Goal: Check status: Check status

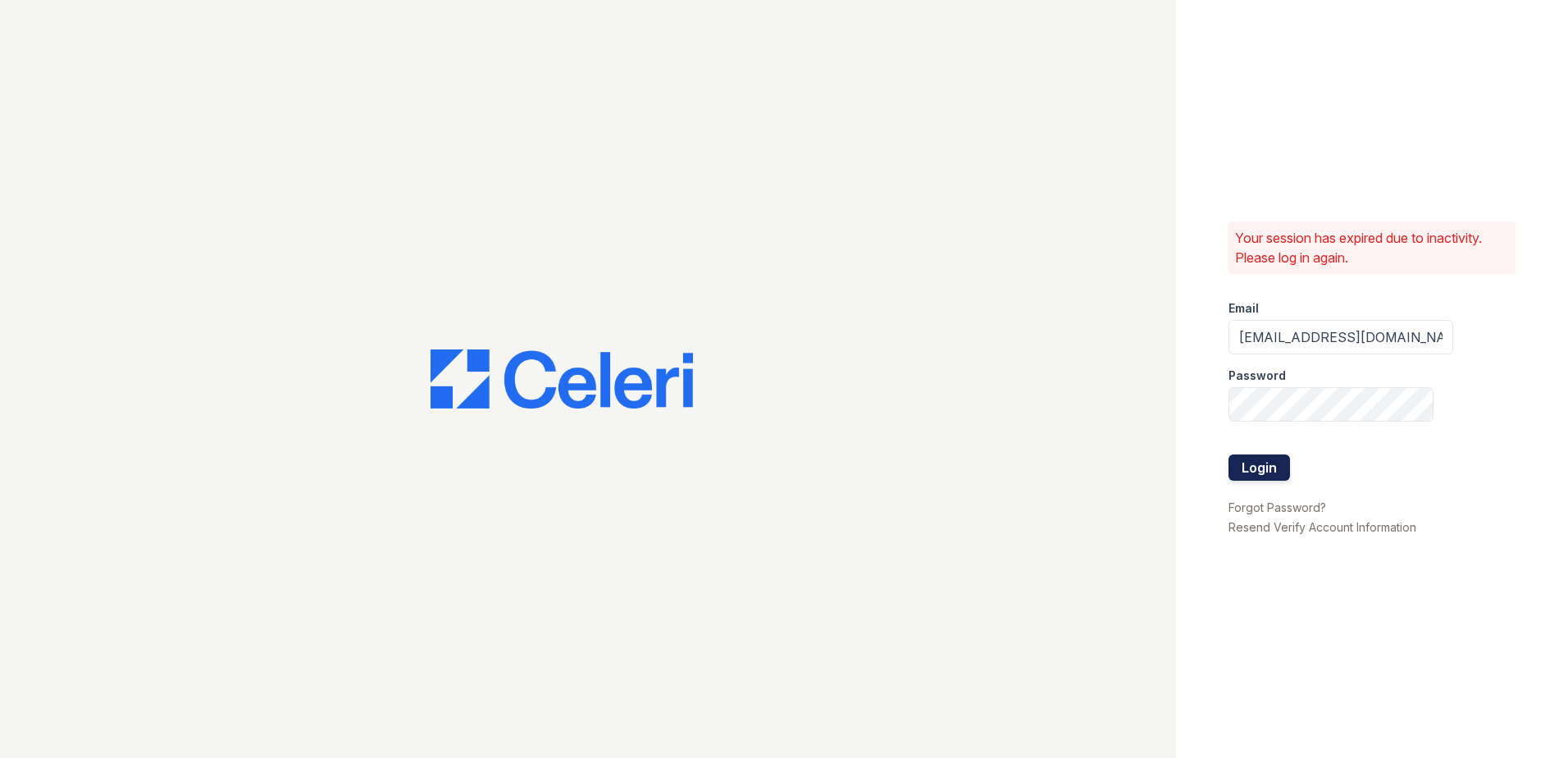
click at [1264, 466] on button "Login" at bounding box center [1259, 467] width 62 height 26
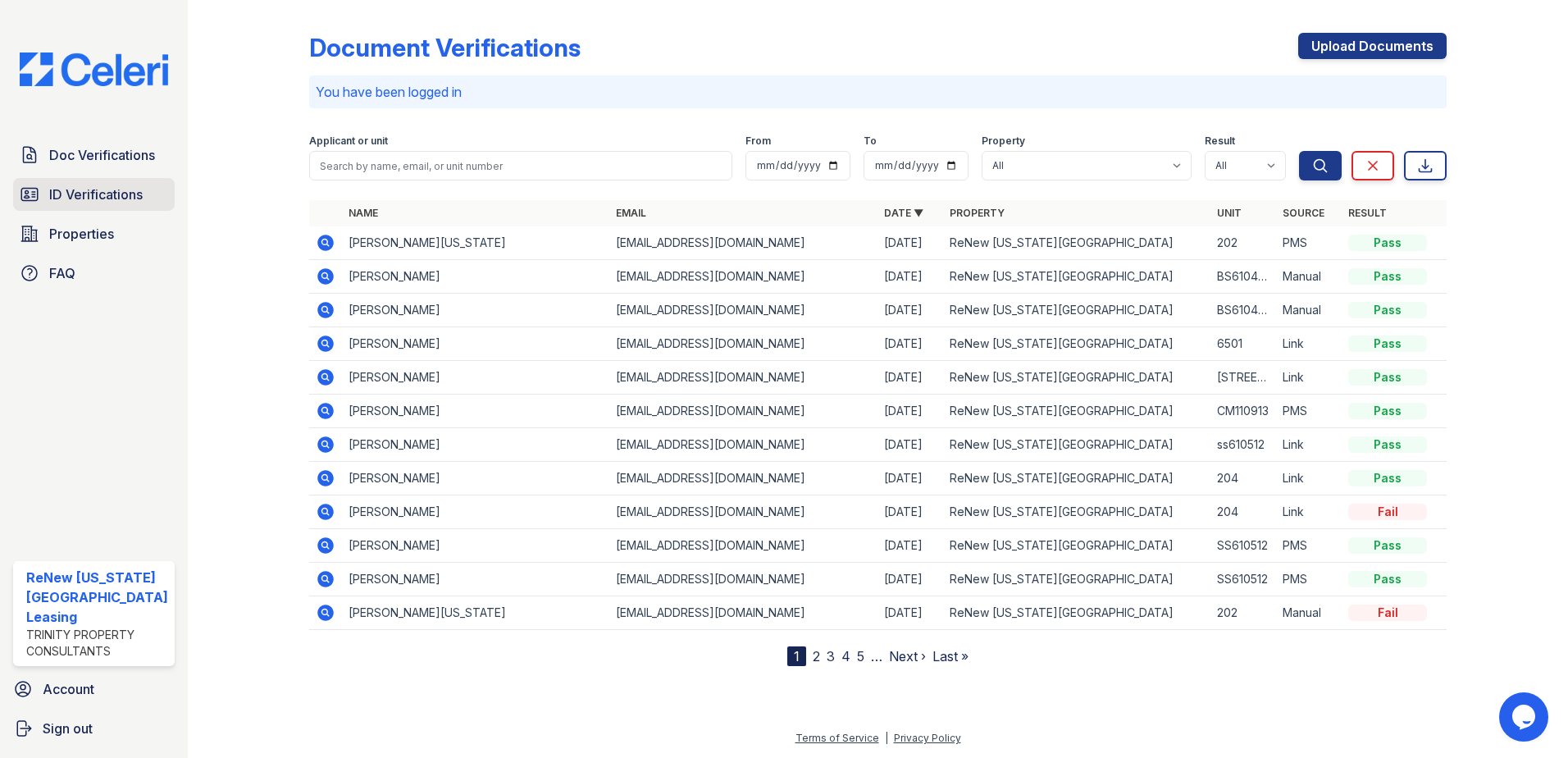
click at [108, 188] on span "ID Verifications" at bounding box center [96, 194] width 93 height 20
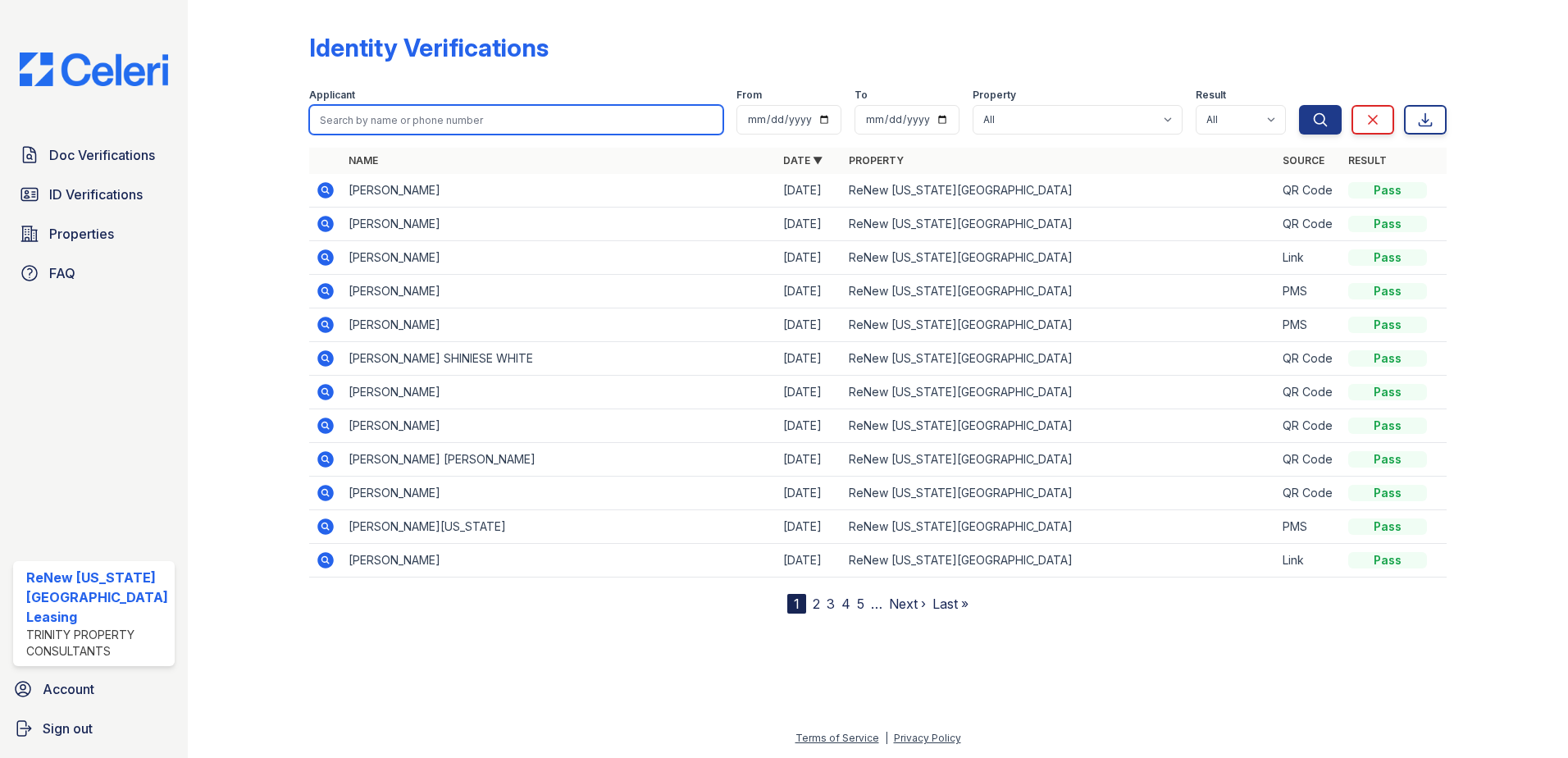
click at [510, 124] on input "search" at bounding box center [516, 120] width 415 height 30
type input "[PERSON_NAME]"
click at [1300, 105] on button "Search" at bounding box center [1321, 120] width 43 height 30
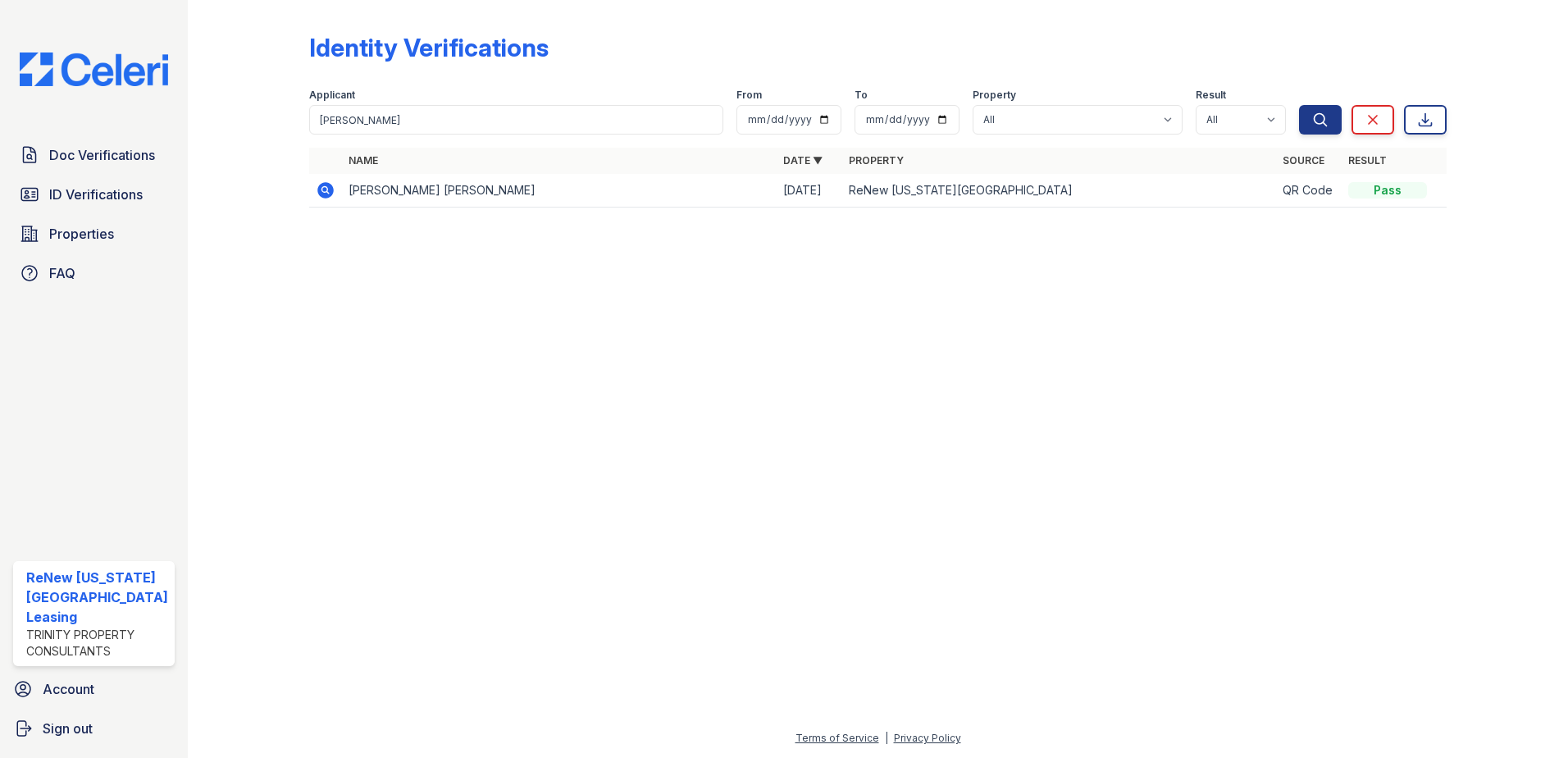
click at [322, 187] on icon at bounding box center [325, 190] width 20 height 20
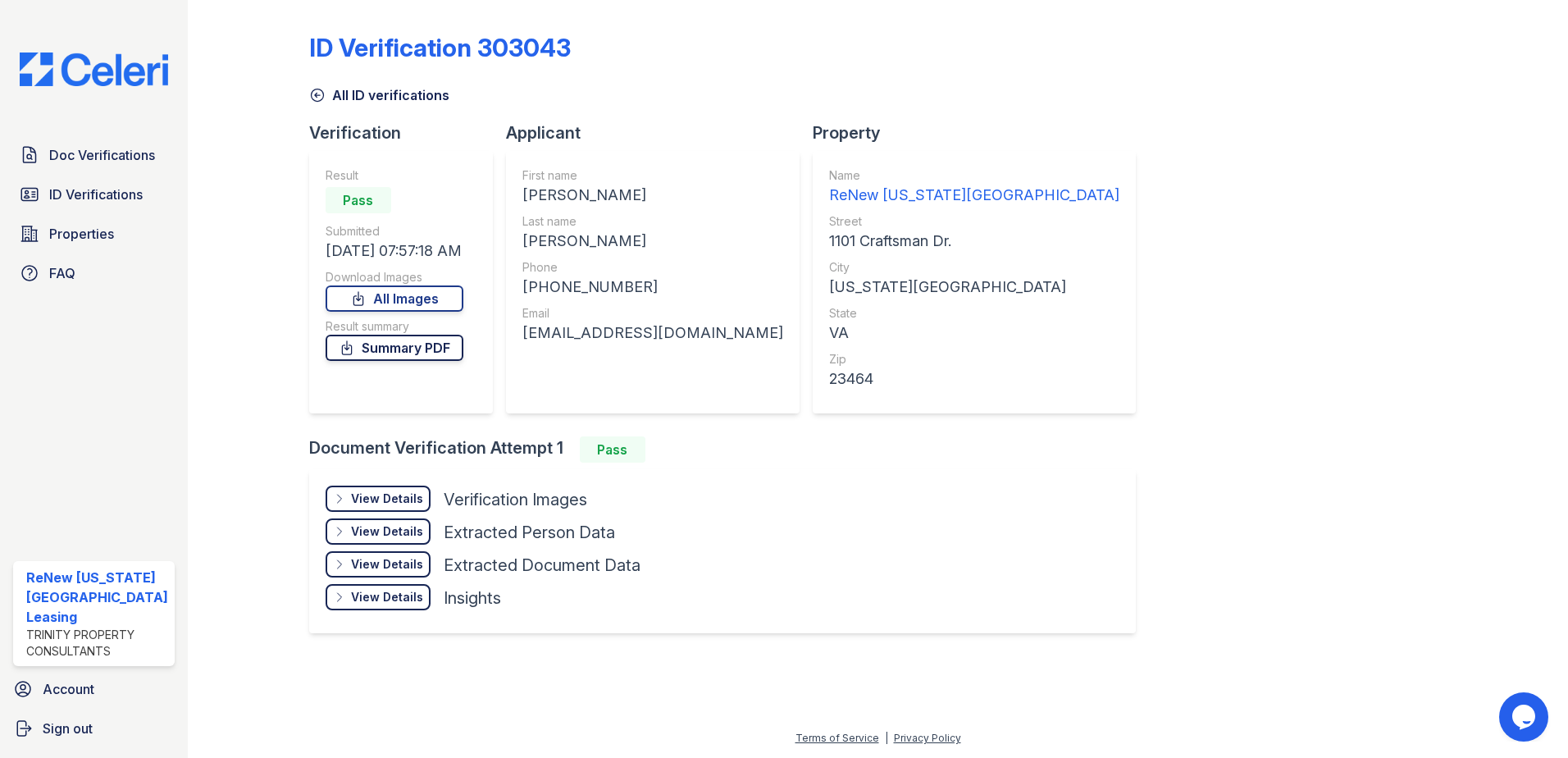
click at [373, 344] on link "Summary PDF" at bounding box center [394, 347] width 138 height 26
click at [74, 186] on span "ID Verifications" at bounding box center [96, 194] width 93 height 20
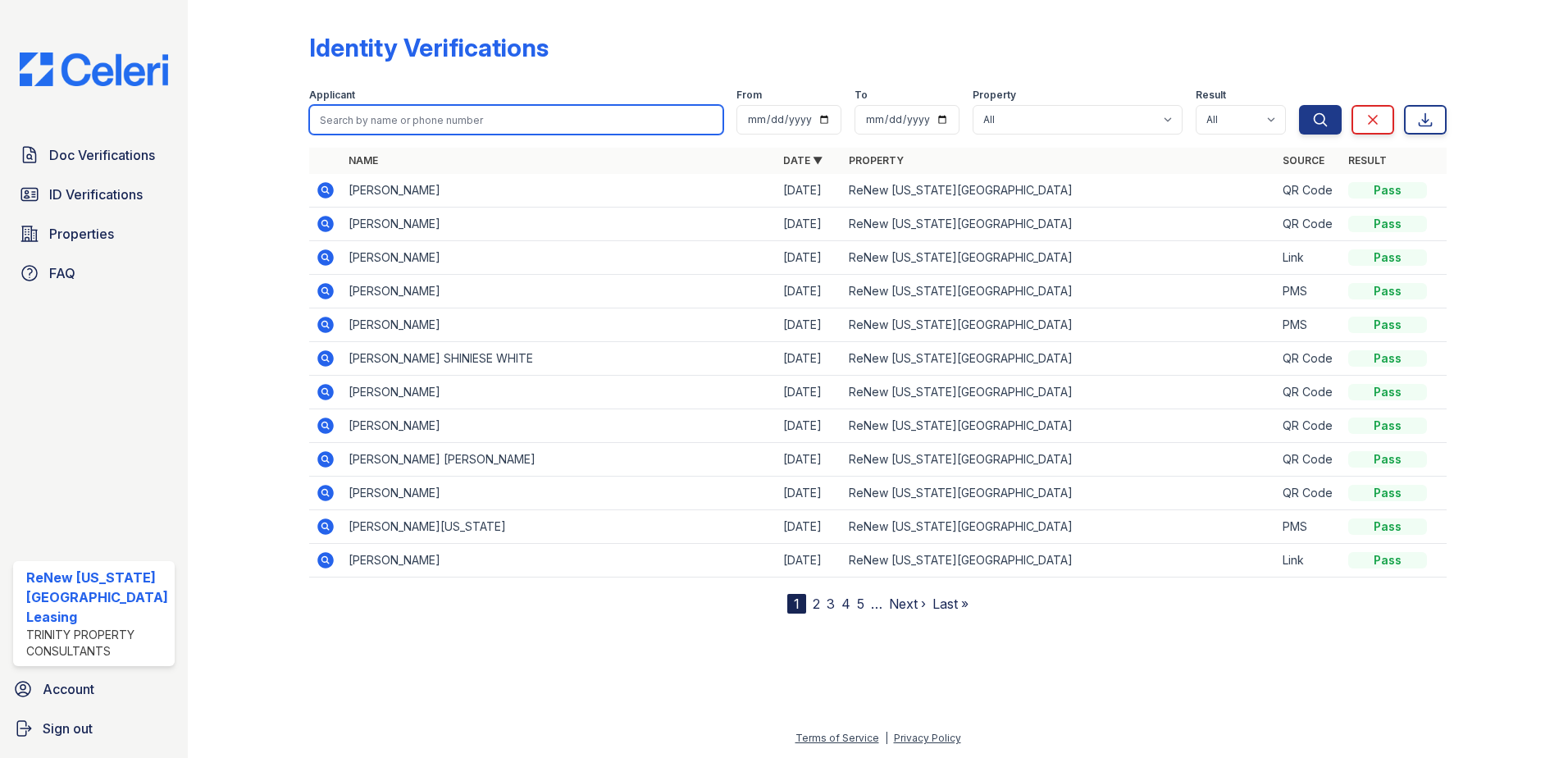
click at [618, 121] on input "search" at bounding box center [516, 120] width 415 height 30
type input "sharae"
click at [1300, 105] on button "Search" at bounding box center [1321, 120] width 43 height 30
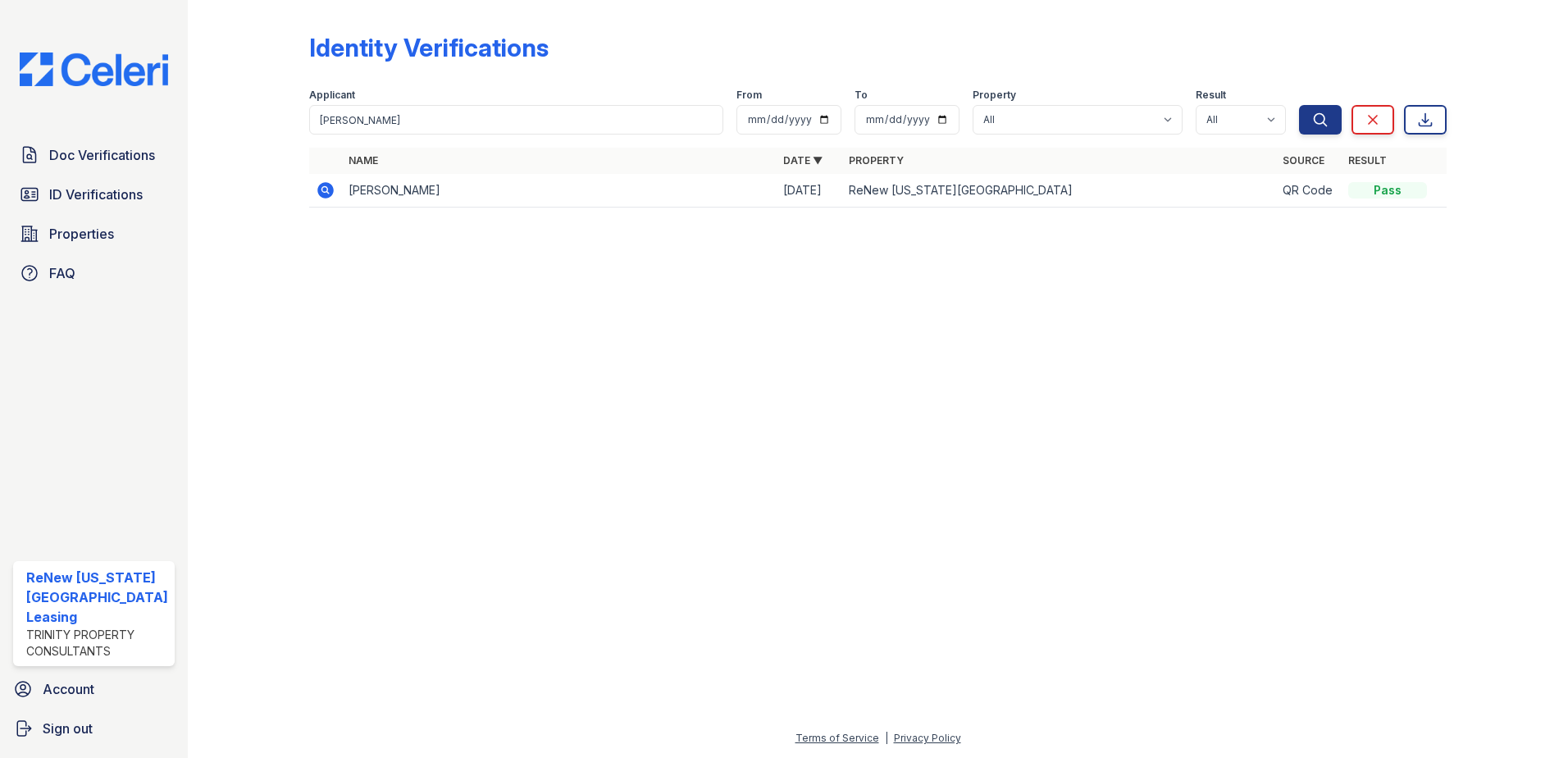
click at [321, 186] on icon at bounding box center [325, 190] width 16 height 16
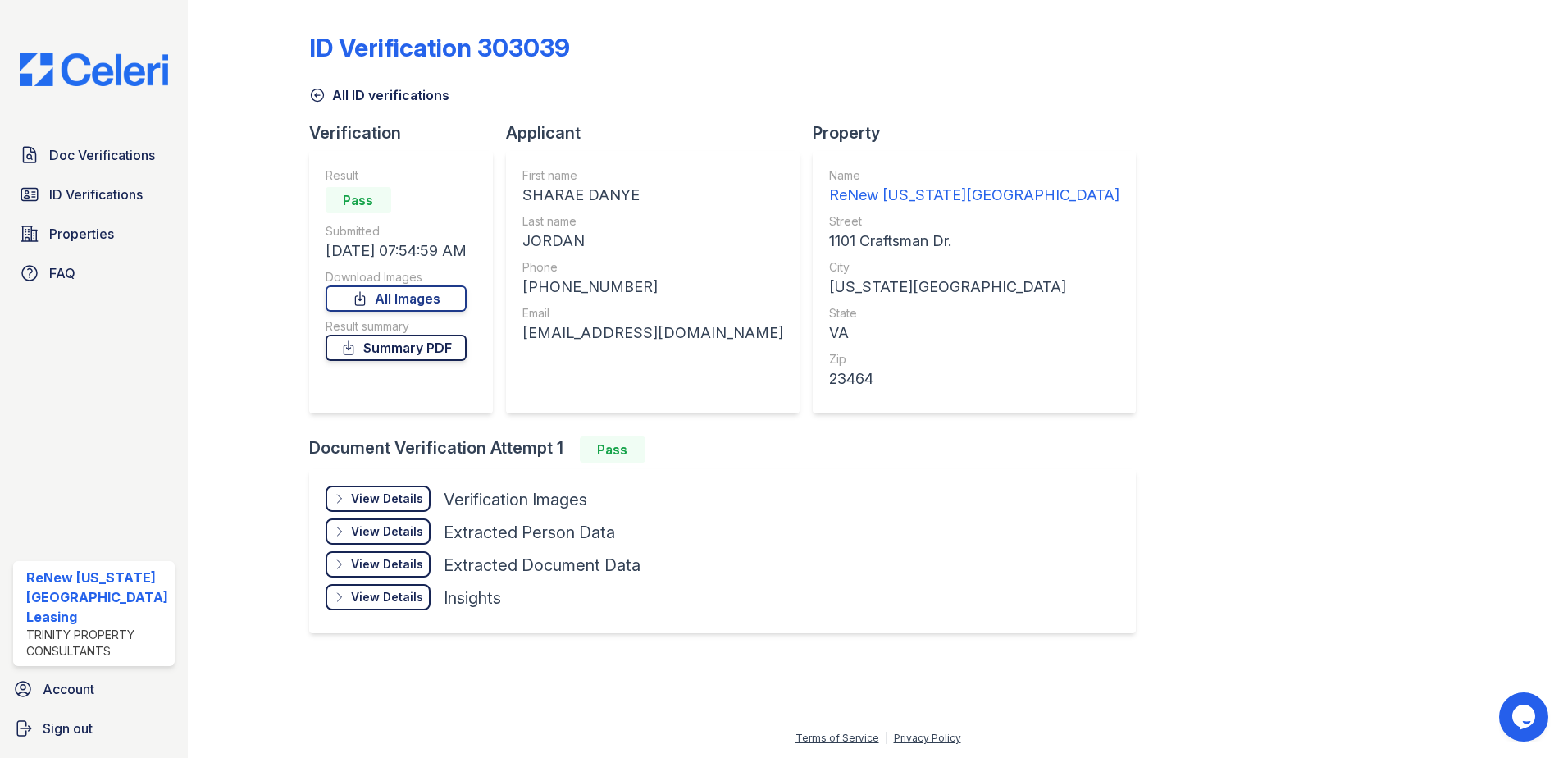
click at [392, 355] on link "Summary PDF" at bounding box center [396, 347] width 141 height 26
